Goal: Find specific page/section: Find specific page/section

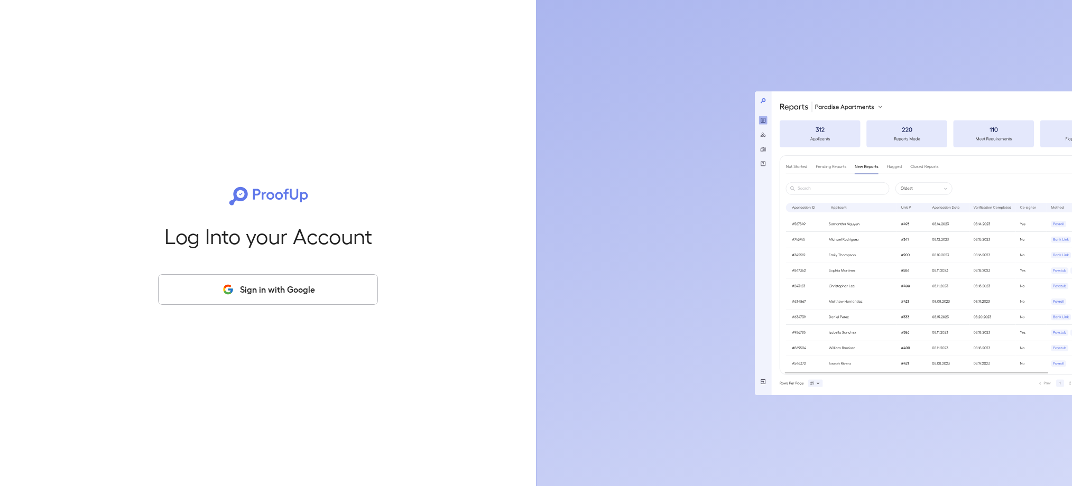
click at [291, 283] on button "Sign in with Google" at bounding box center [268, 289] width 220 height 31
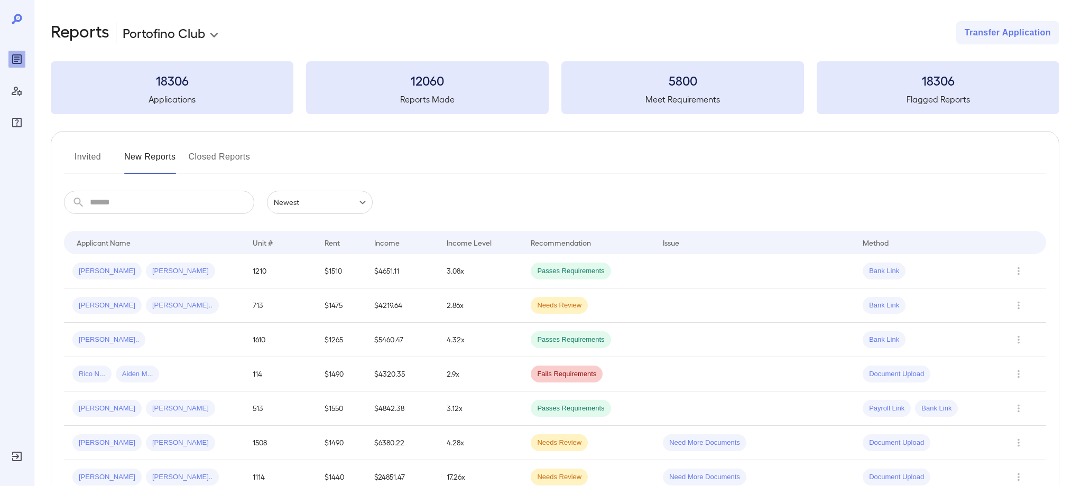
click at [84, 155] on button "Invited" at bounding box center [88, 161] width 48 height 25
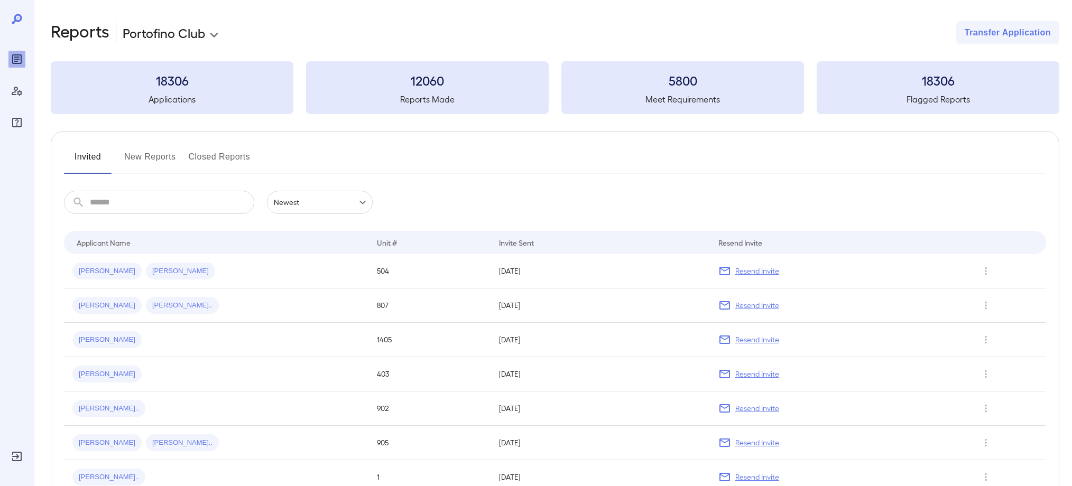
click at [160, 159] on button "New Reports" at bounding box center [150, 161] width 52 height 25
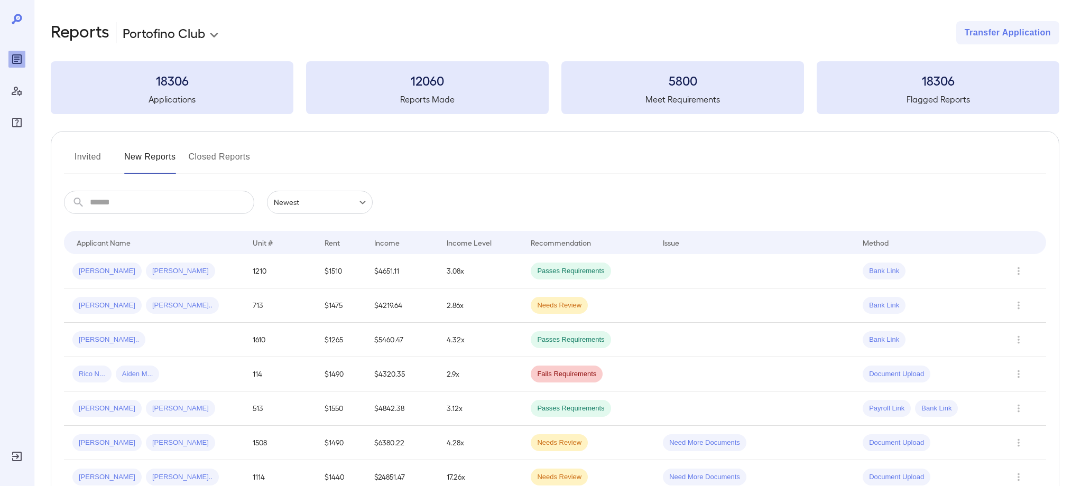
click at [80, 154] on button "Invited" at bounding box center [88, 161] width 48 height 25
